Goal: Answer question/provide support: Share knowledge or assist other users

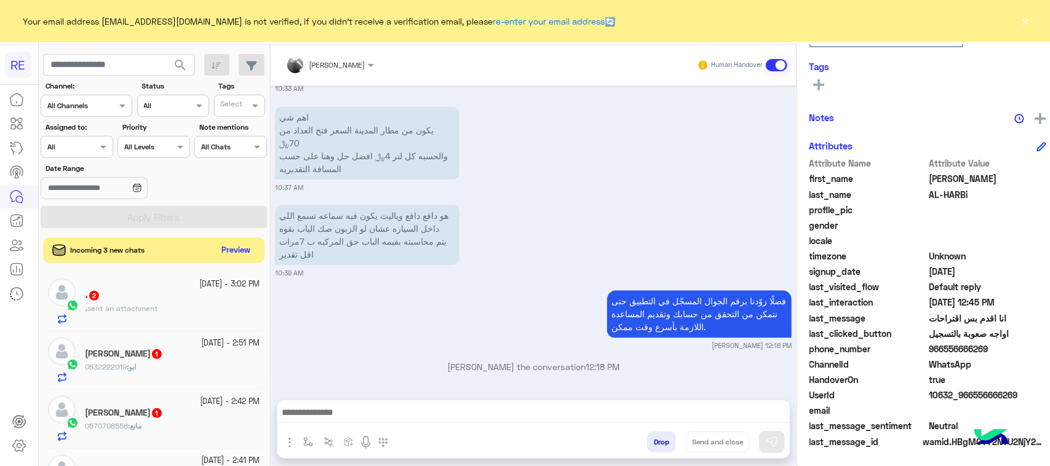
click at [217, 250] on button "Preview" at bounding box center [236, 250] width 38 height 17
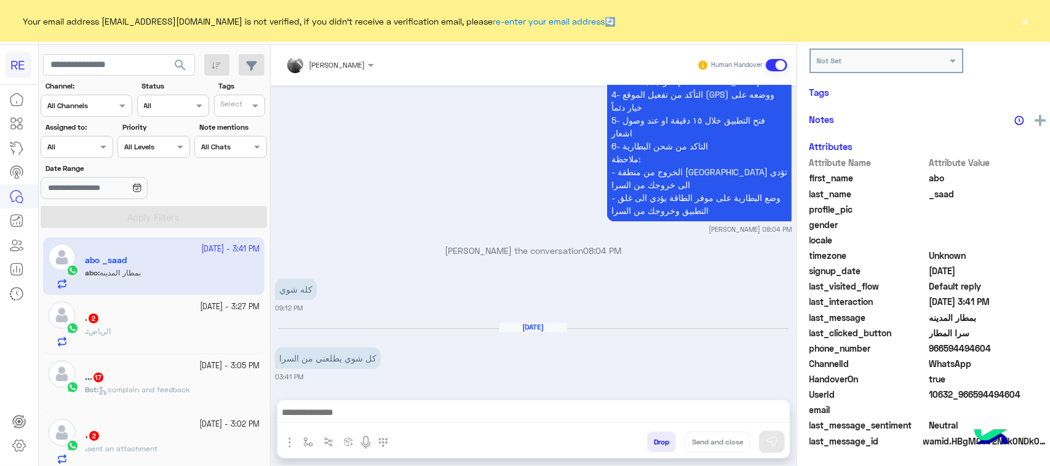
scroll to position [193, 0]
click at [331, 348] on p "كل شوي يطلعني من السرا" at bounding box center [328, 359] width 106 height 22
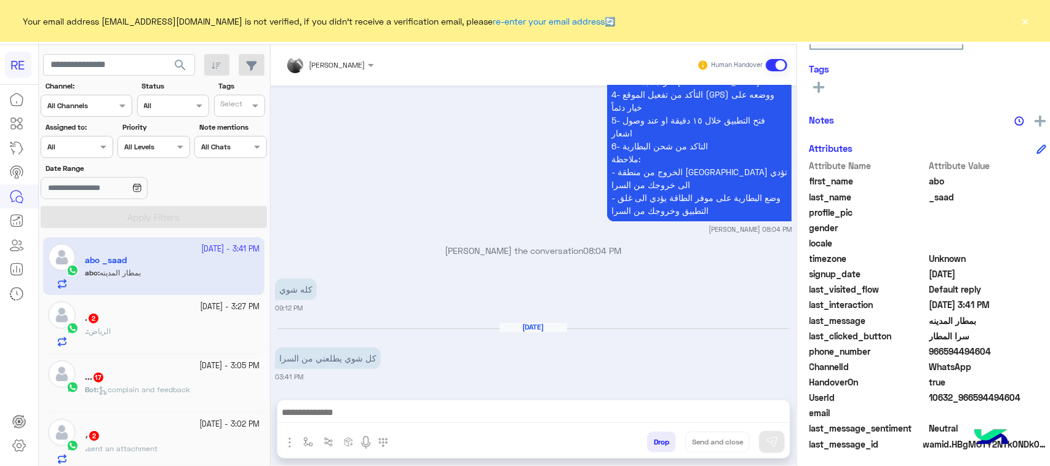
scroll to position [195, 0]
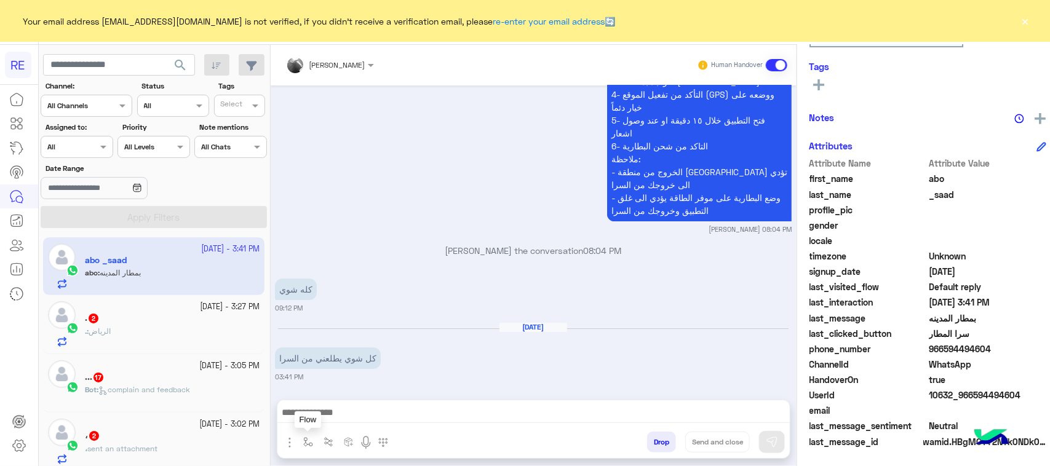
click at [303, 444] on img "button" at bounding box center [308, 442] width 10 height 10
click at [309, 418] on input "text" at bounding box center [329, 413] width 49 height 11
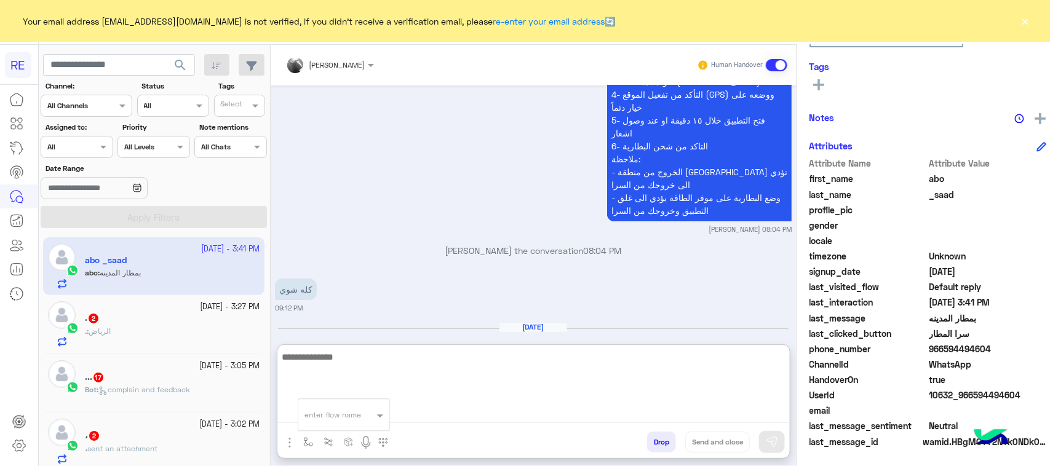
click at [475, 416] on textarea at bounding box center [533, 386] width 512 height 74
click at [573, 401] on textarea "**********" at bounding box center [533, 386] width 512 height 74
paste textarea "**********"
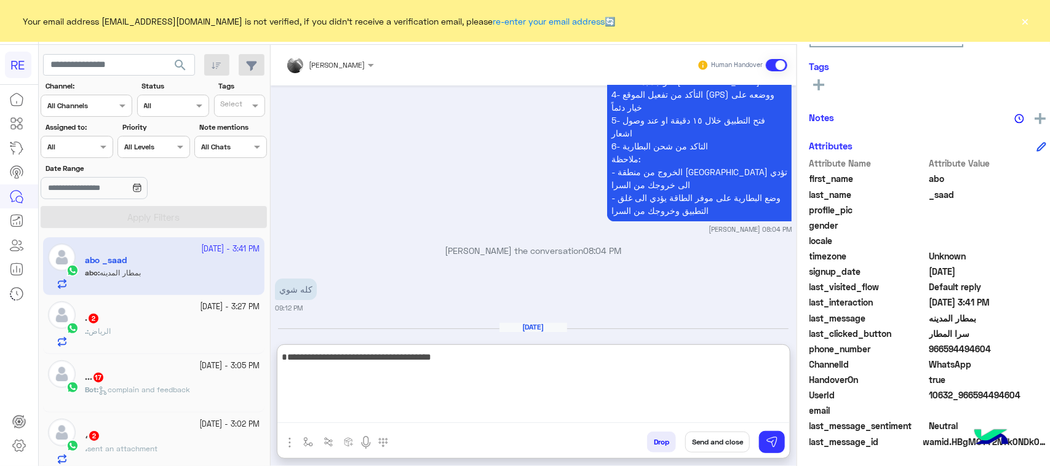
click at [454, 368] on textarea "**********" at bounding box center [533, 386] width 512 height 74
click at [649, 356] on textarea "**********" at bounding box center [533, 386] width 512 height 74
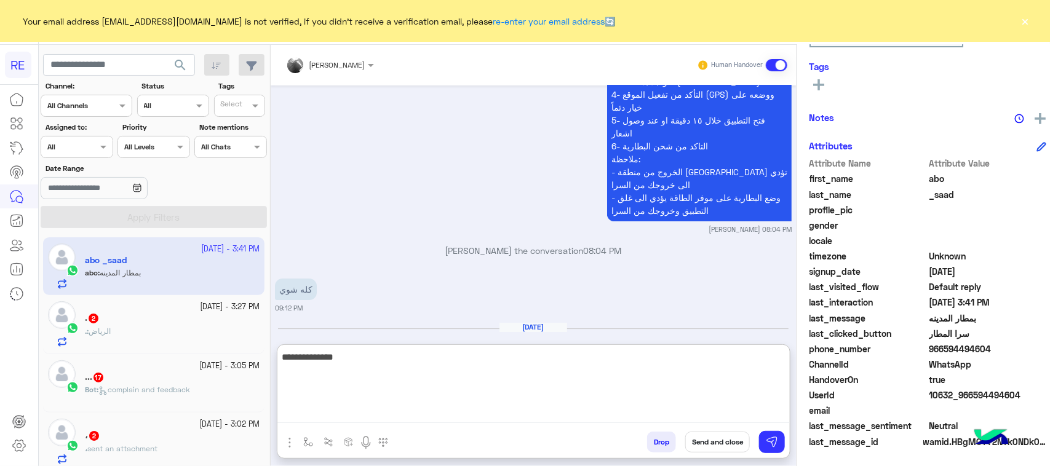
click at [649, 356] on textarea "**********" at bounding box center [533, 386] width 512 height 74
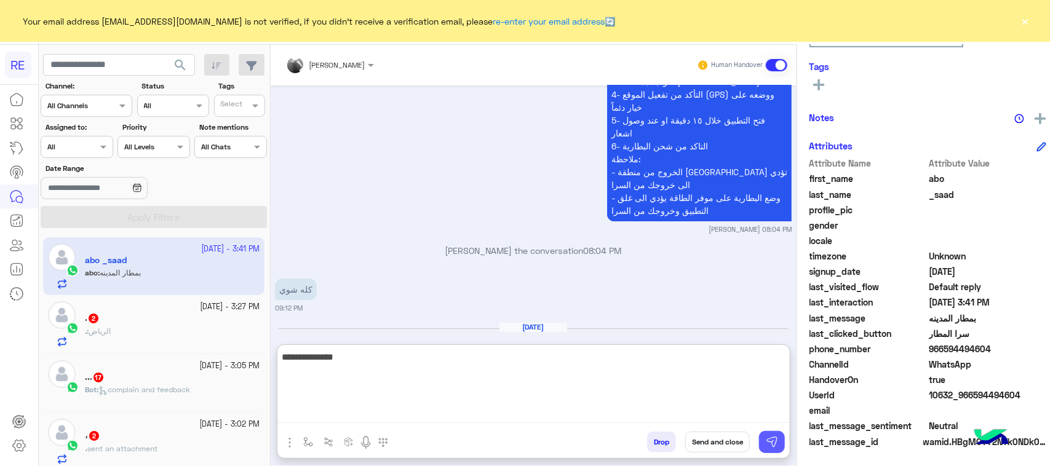
type textarea "**********"
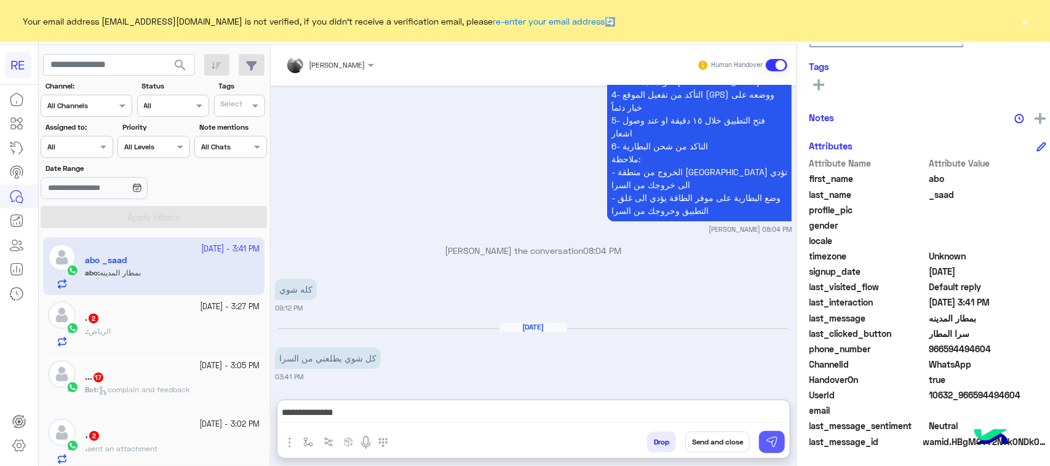
click at [759, 437] on button at bounding box center [772, 442] width 26 height 22
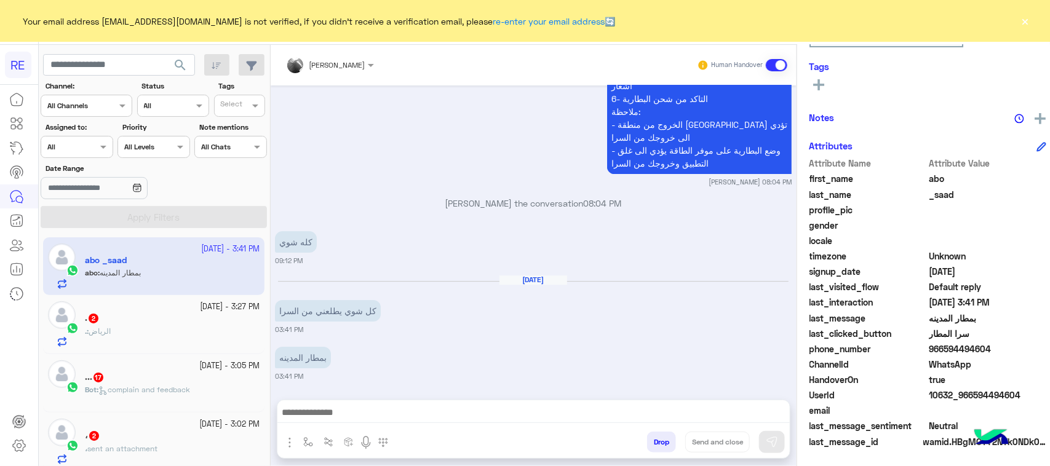
click at [169, 373] on div "... 17" at bounding box center [172, 378] width 175 height 13
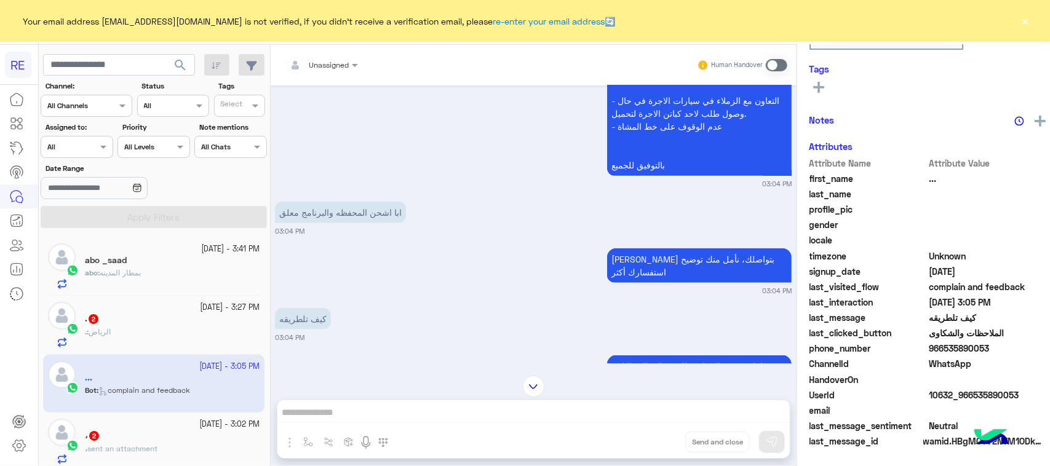
scroll to position [195, 0]
click at [776, 65] on span at bounding box center [777, 65] width 22 height 12
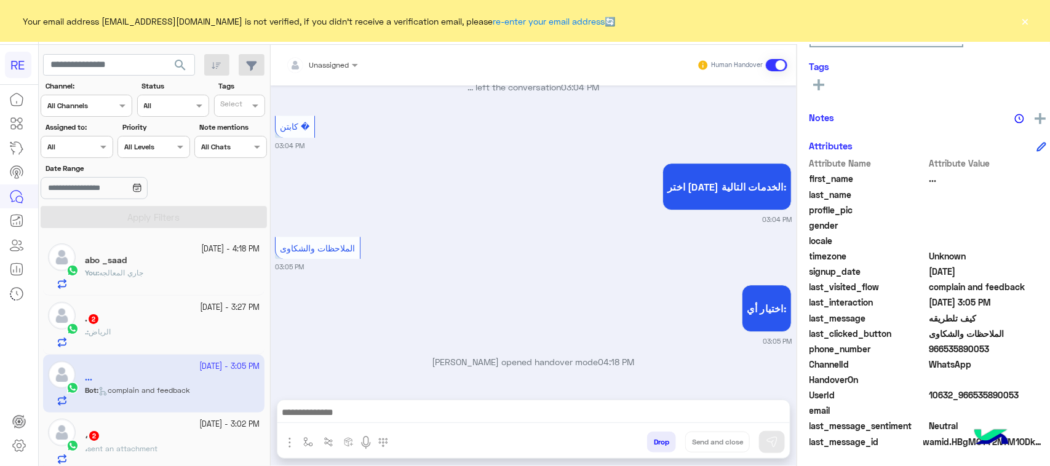
scroll to position [77, 0]
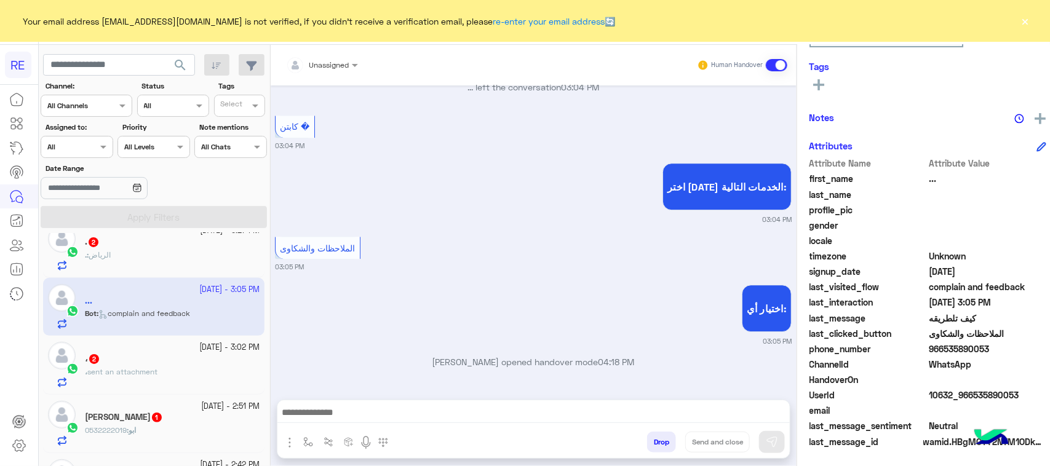
click at [177, 357] on div "، 2" at bounding box center [172, 360] width 175 height 13
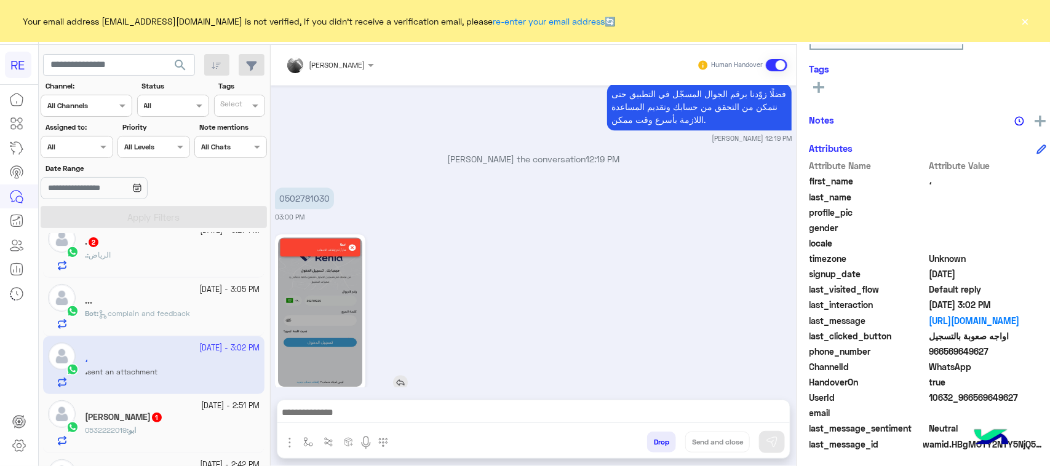
scroll to position [195, 0]
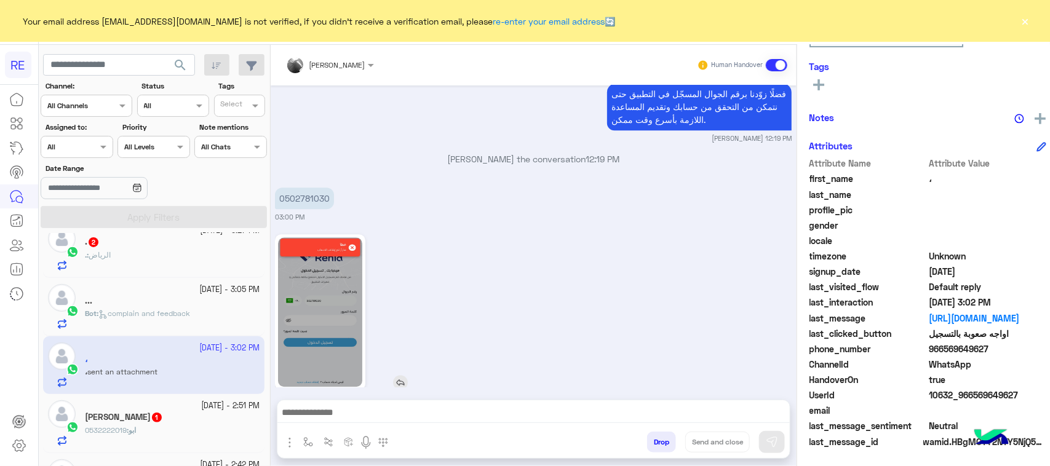
click at [348, 253] on img at bounding box center [320, 311] width 84 height 149
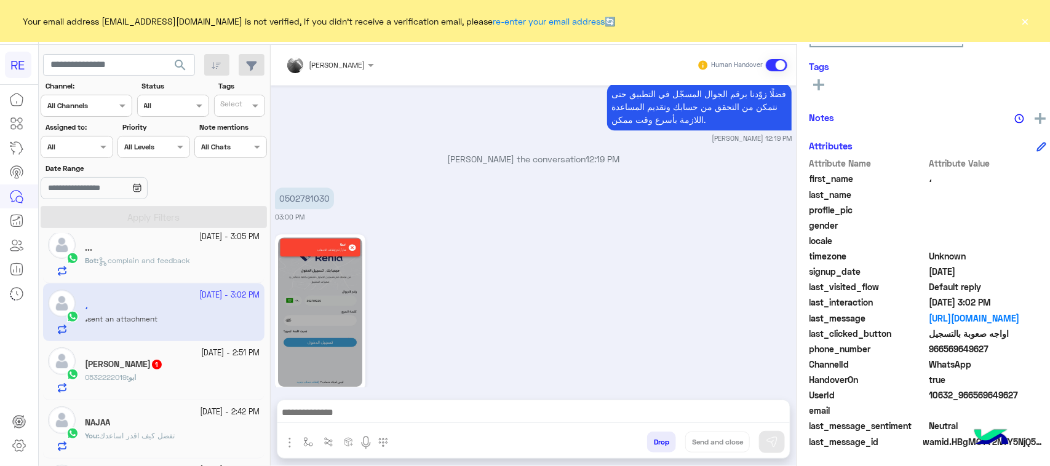
scroll to position [154, 0]
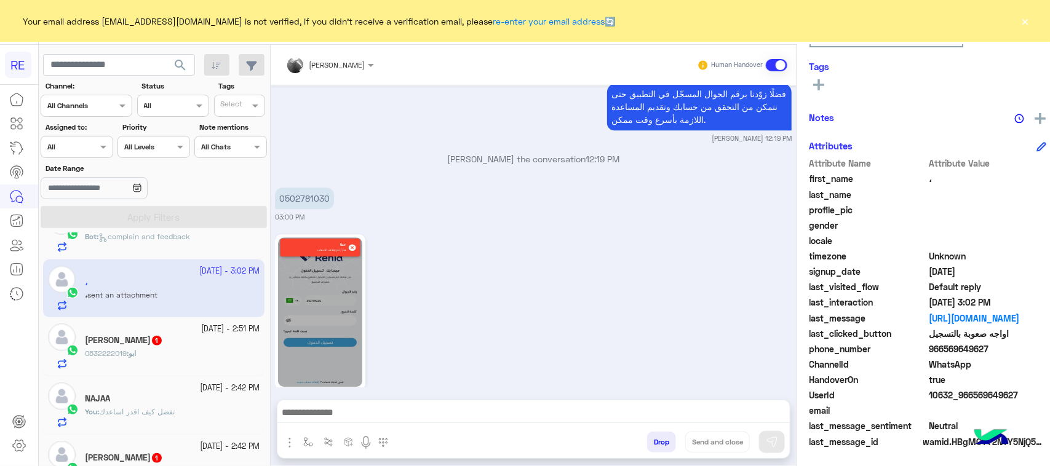
drag, startPoint x: 134, startPoint y: 294, endPoint x: 137, endPoint y: 331, distance: 37.0
click at [134, 297] on app-inbox-user "[DATE] - 3:02 PM ، ، sent an attachment" at bounding box center [153, 289] width 221 height 58
click at [137, 348] on div "[PERSON_NAME] 1" at bounding box center [172, 341] width 175 height 13
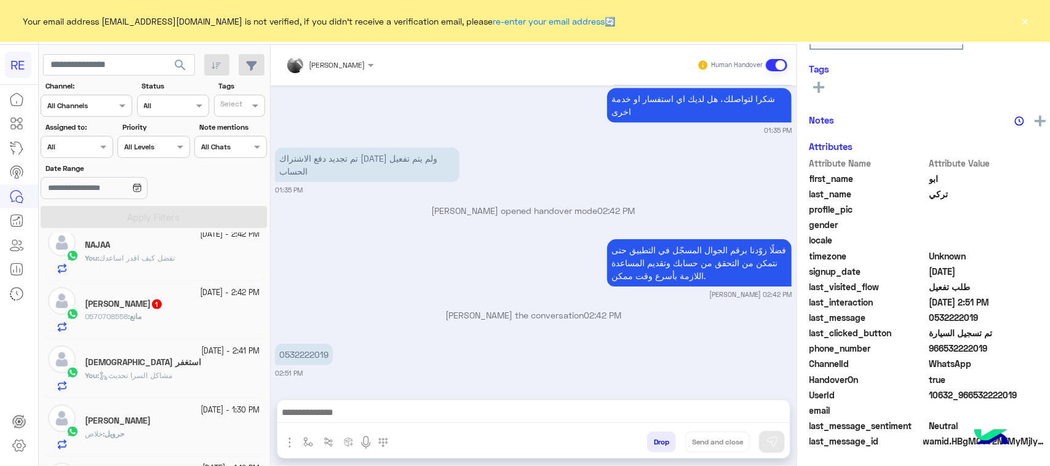
click at [143, 294] on div "[DATE] - 2:42 PM" at bounding box center [172, 293] width 175 height 12
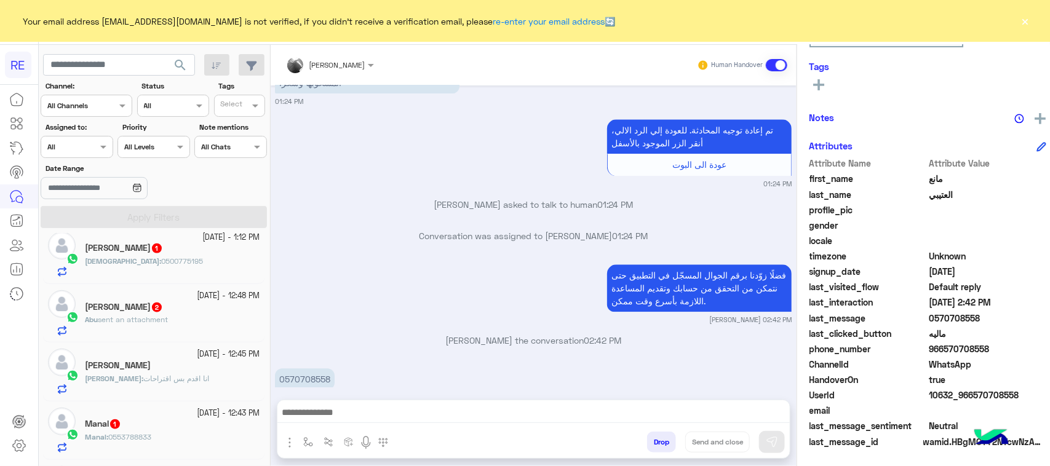
click at [162, 249] on span "1" at bounding box center [157, 249] width 10 height 10
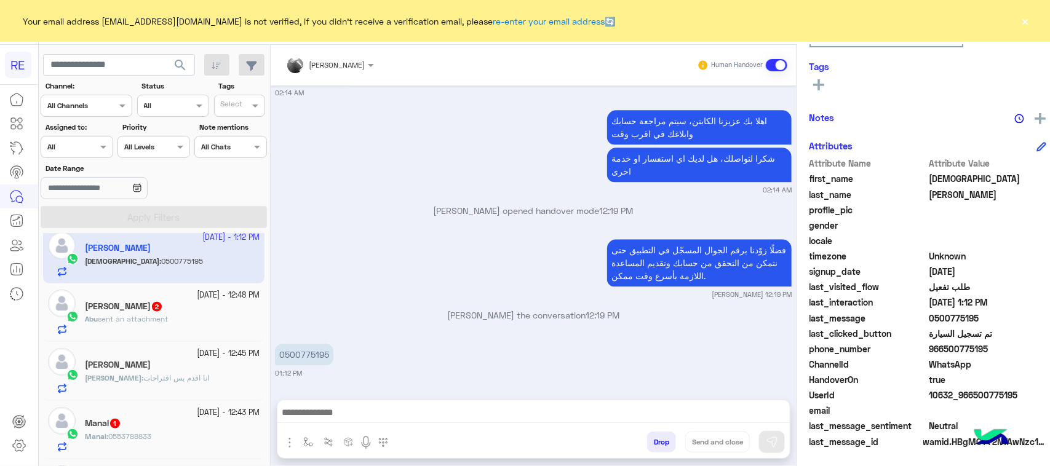
click at [171, 324] on div "Abu sent an attachment" at bounding box center [172, 325] width 175 height 22
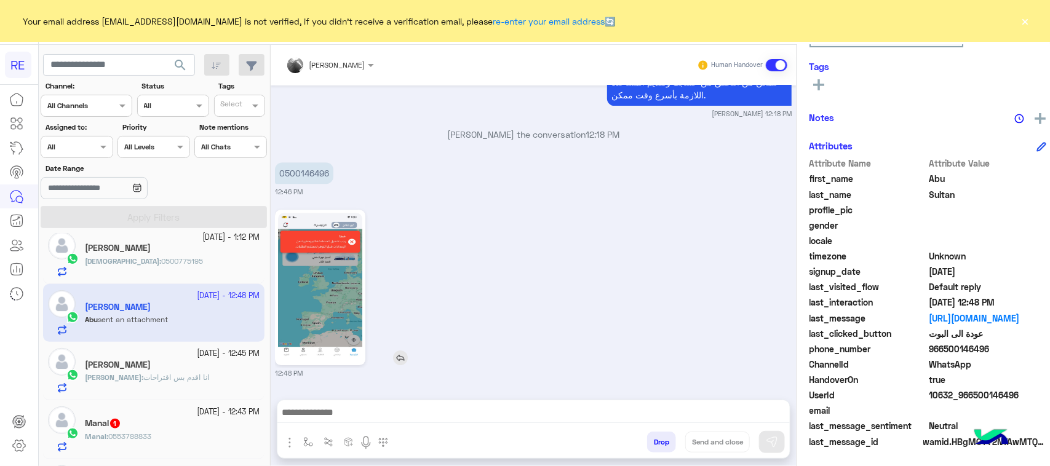
click at [372, 258] on div at bounding box center [355, 288] width 161 height 156
click at [317, 258] on img at bounding box center [320, 287] width 84 height 149
click at [197, 417] on small "[DATE] - 12:43 PM" at bounding box center [228, 413] width 63 height 12
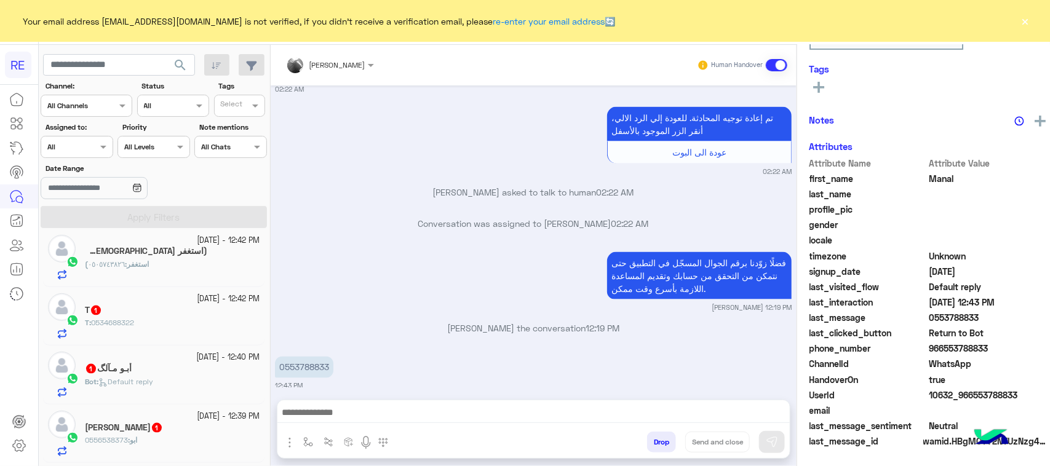
click at [164, 272] on div "(استغفر : ٠٥٠٥٧٤٣٨٢٦" at bounding box center [172, 270] width 175 height 22
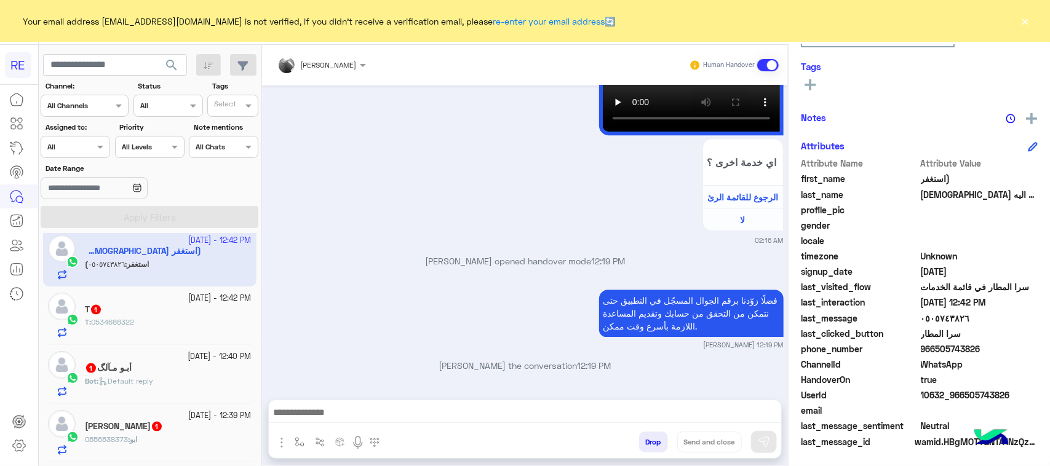
click at [165, 315] on div "T 1" at bounding box center [168, 311] width 167 height 13
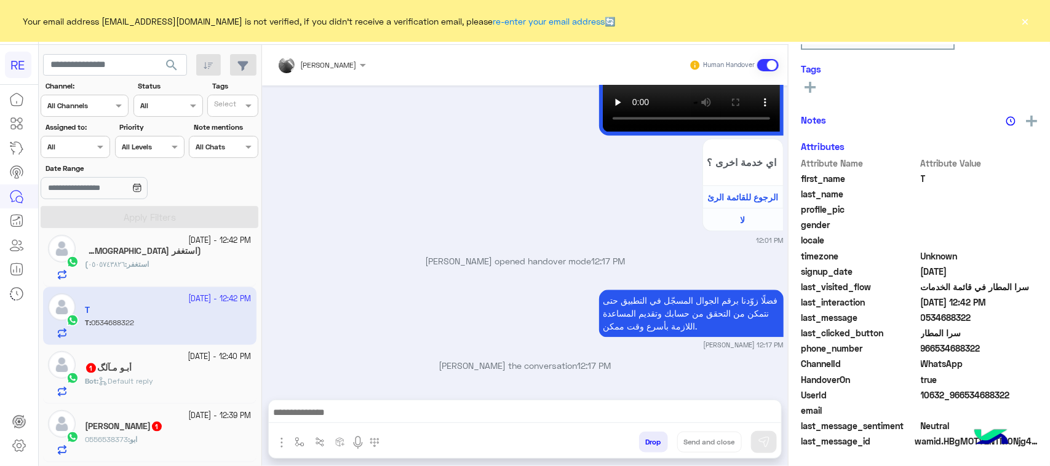
click at [170, 375] on div "أبـو مـآلگ 1" at bounding box center [168, 369] width 167 height 13
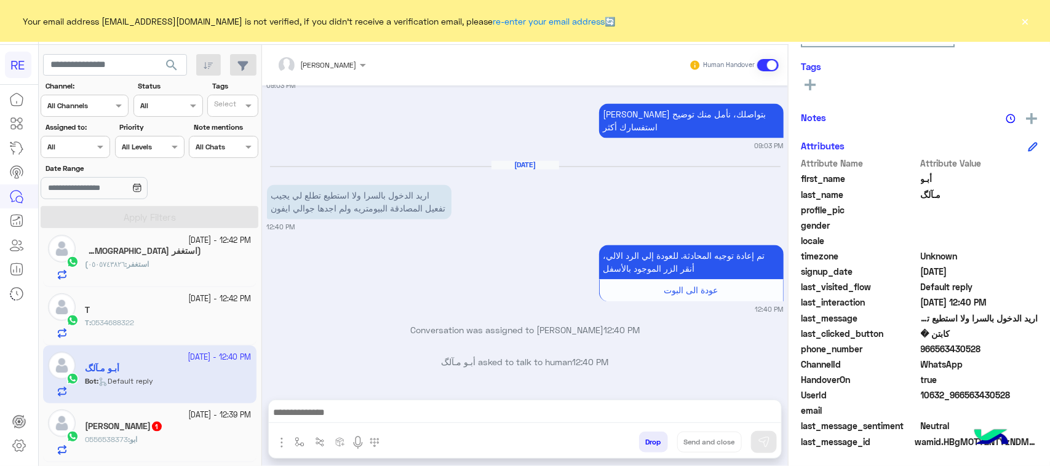
click at [168, 431] on div "[PERSON_NAME] 1" at bounding box center [168, 427] width 167 height 13
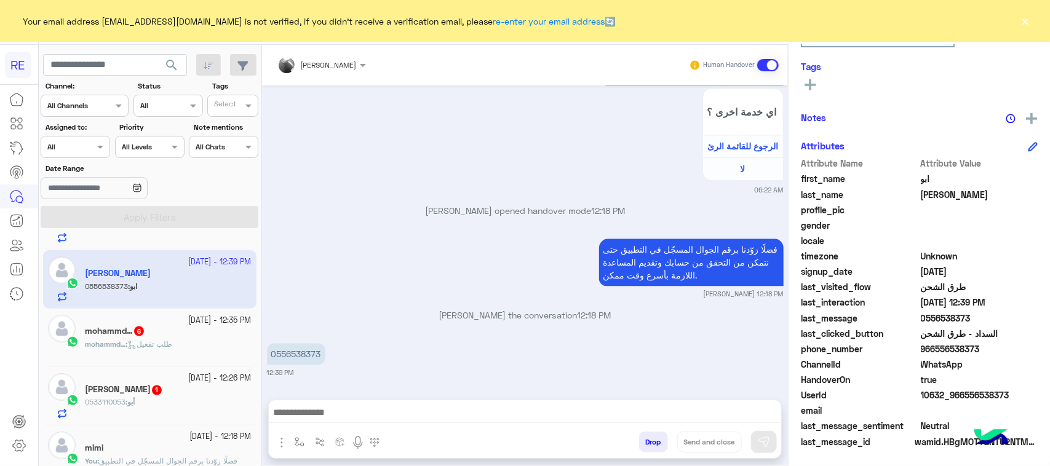
click at [154, 339] on div "mohammd… 6" at bounding box center [168, 332] width 167 height 13
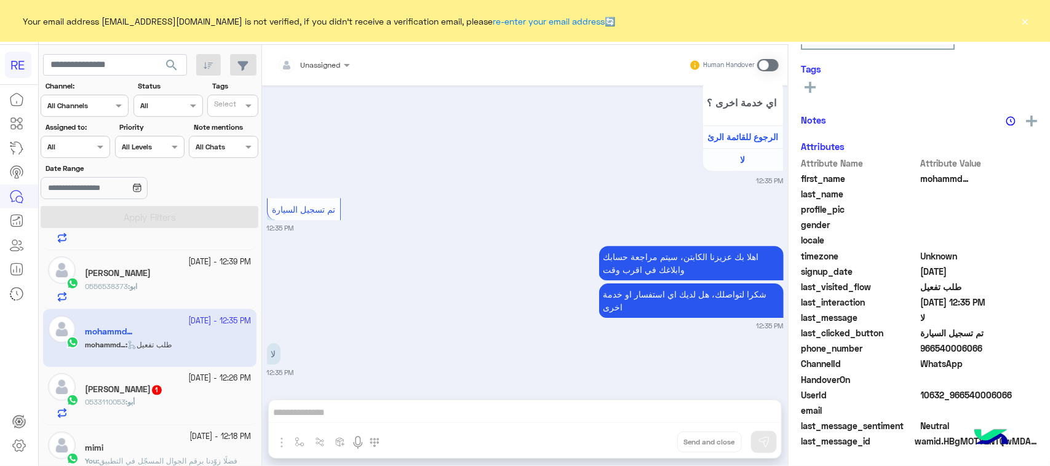
click at [161, 398] on div "[PERSON_NAME] 1" at bounding box center [168, 391] width 167 height 13
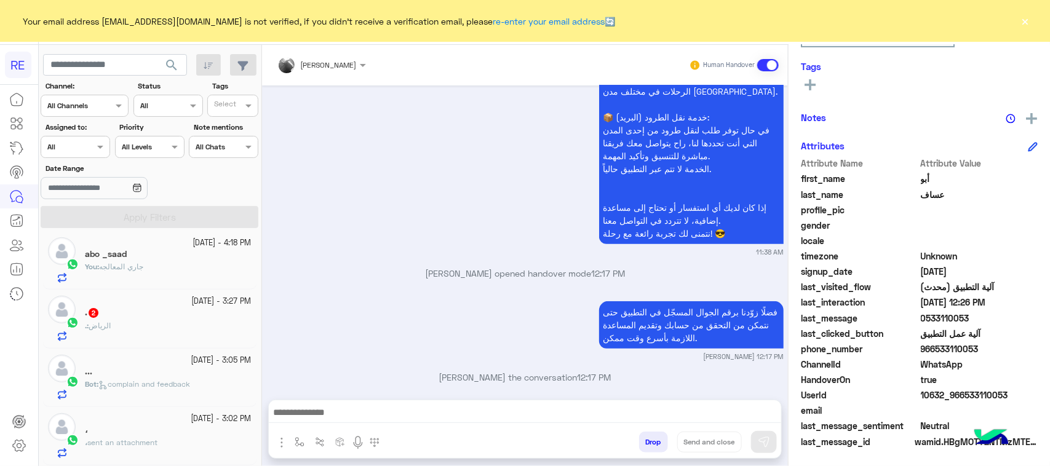
click at [128, 313] on div ". 2" at bounding box center [168, 314] width 167 height 13
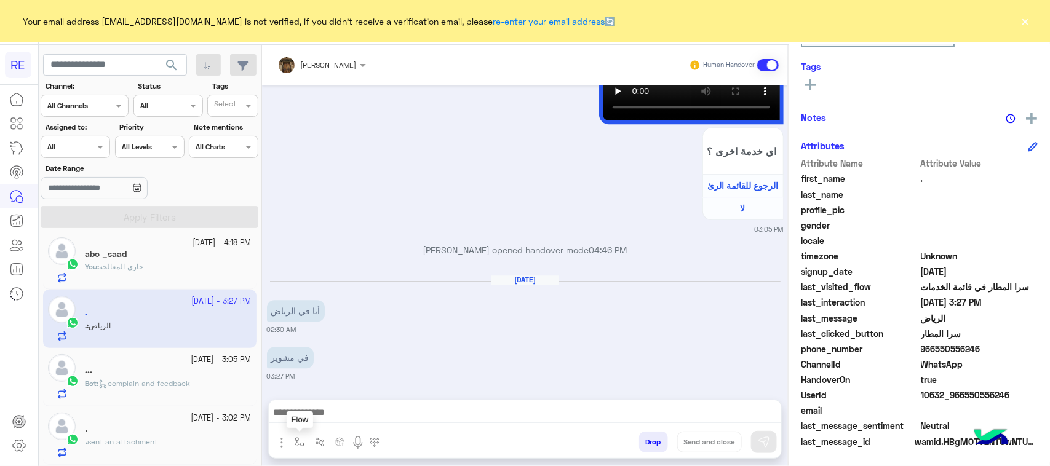
click at [309, 448] on button "button" at bounding box center [300, 442] width 20 height 20
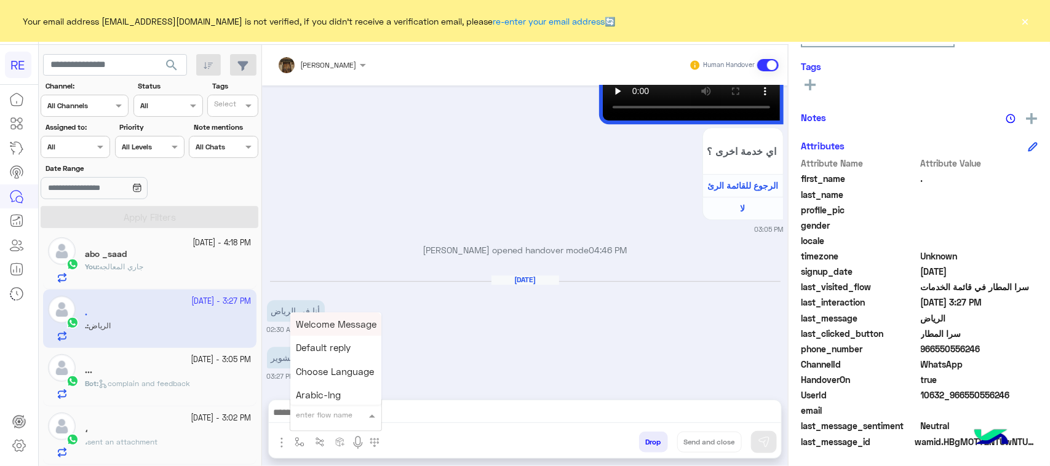
click at [317, 420] on div "enter flow name" at bounding box center [325, 415] width 57 height 11
type input "****"
click at [354, 364] on span "مشاكل السرا تحديث" at bounding box center [336, 369] width 79 height 11
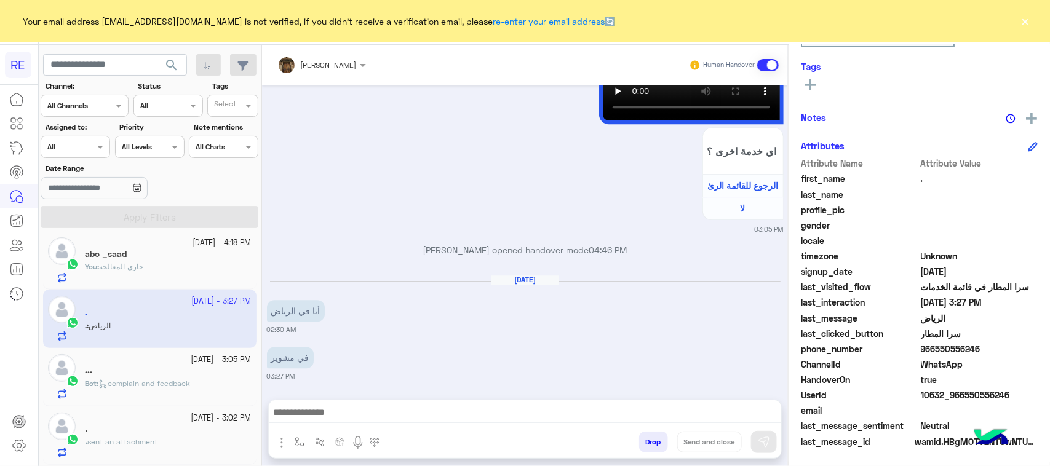
type textarea "**********"
click at [755, 444] on button at bounding box center [764, 442] width 26 height 22
